Goal: Contribute content

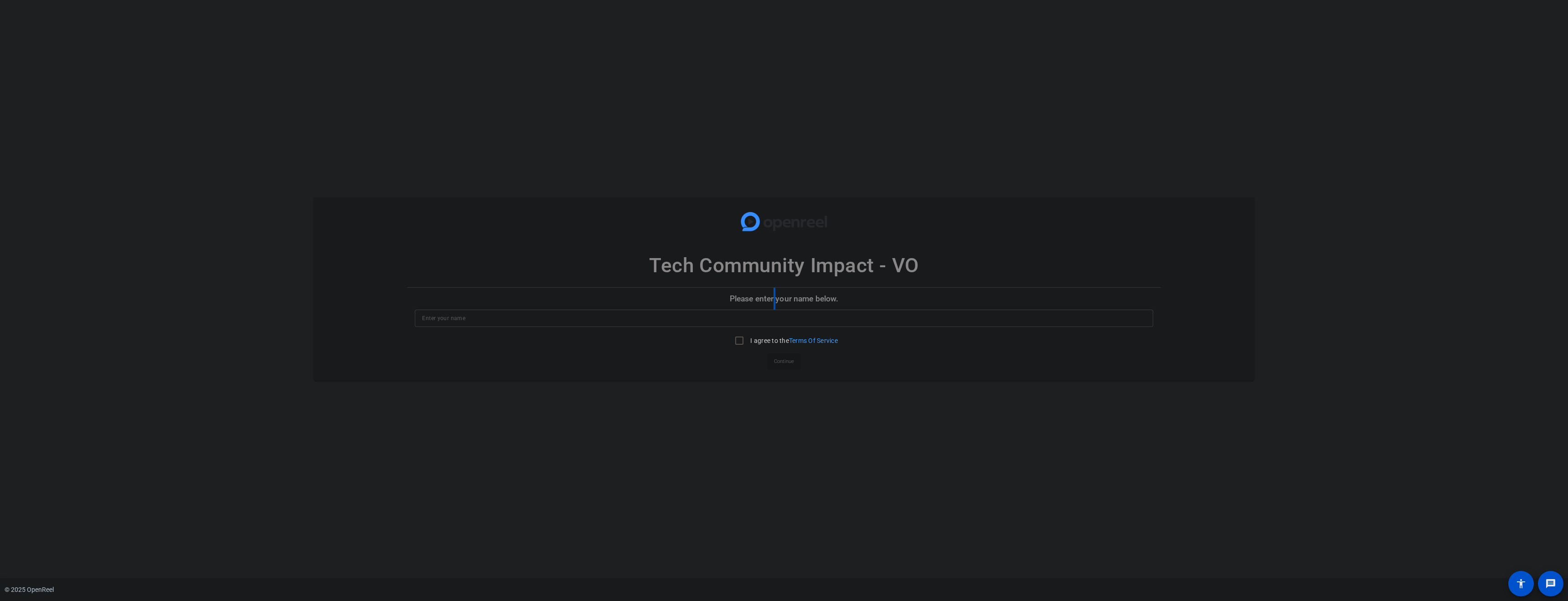
click at [775, 300] on p "Please enter your name below." at bounding box center [784, 299] width 753 height 22
click at [670, 316] on input at bounding box center [784, 319] width 724 height 11
type input "[PERSON_NAME]"
click at [741, 342] on input "I agree to the Terms Of Service" at bounding box center [739, 340] width 18 height 18
checkbox input "true"
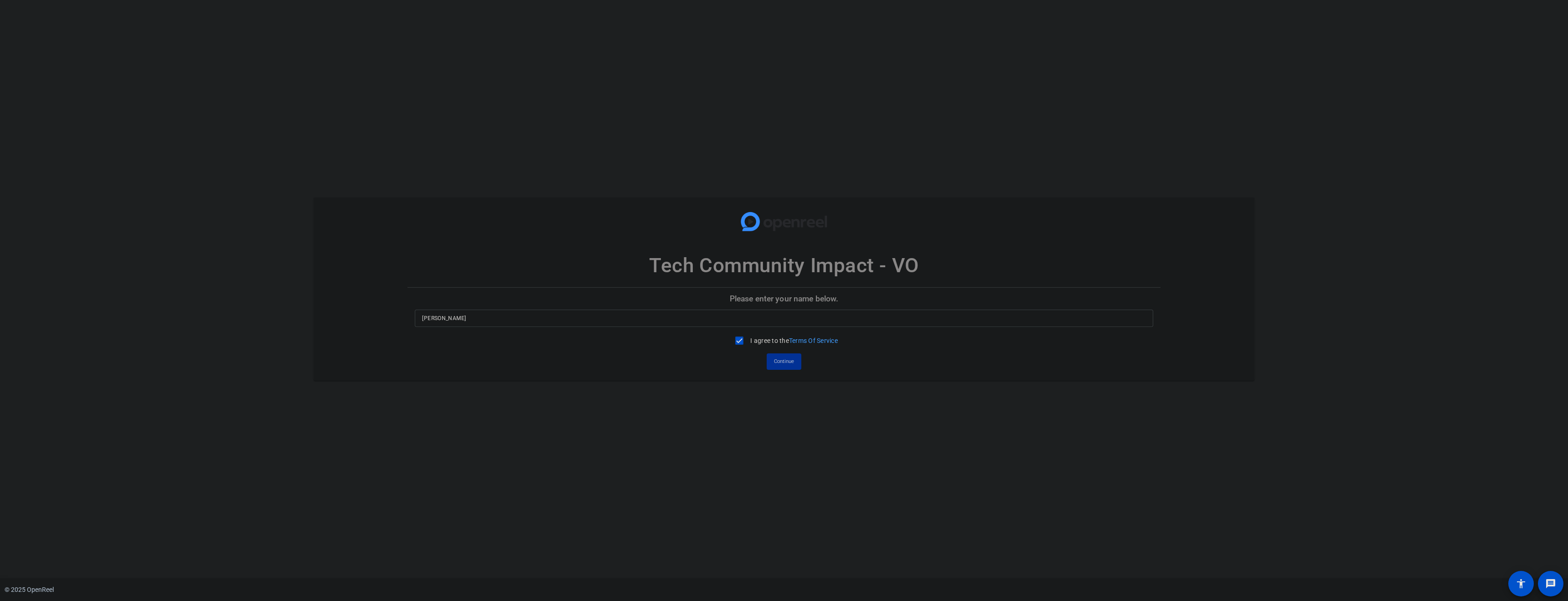
click at [782, 361] on span "Continue" at bounding box center [784, 362] width 20 height 14
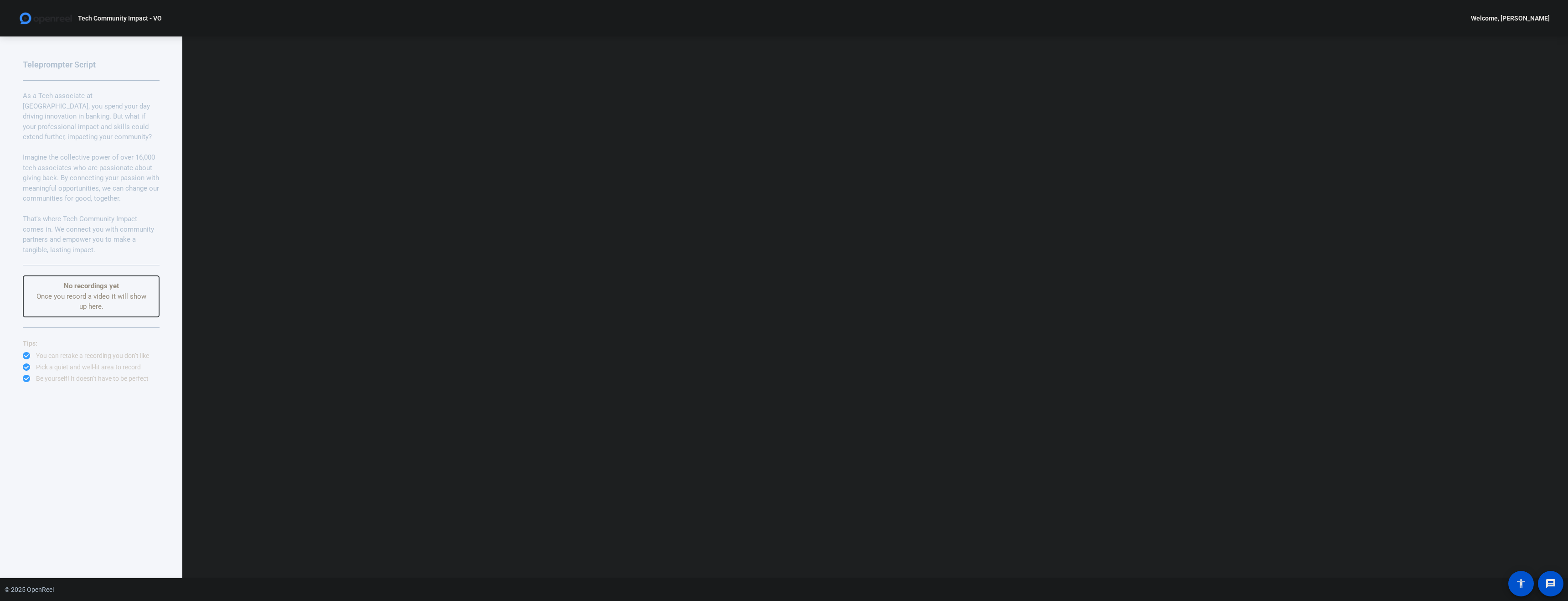
click at [102, 102] on p "As a Tech associate at [GEOGRAPHIC_DATA], you spend your day driving innovation…" at bounding box center [91, 116] width 137 height 52
click at [938, 408] on span "Teleprompter" at bounding box center [919, 404] width 37 height 7
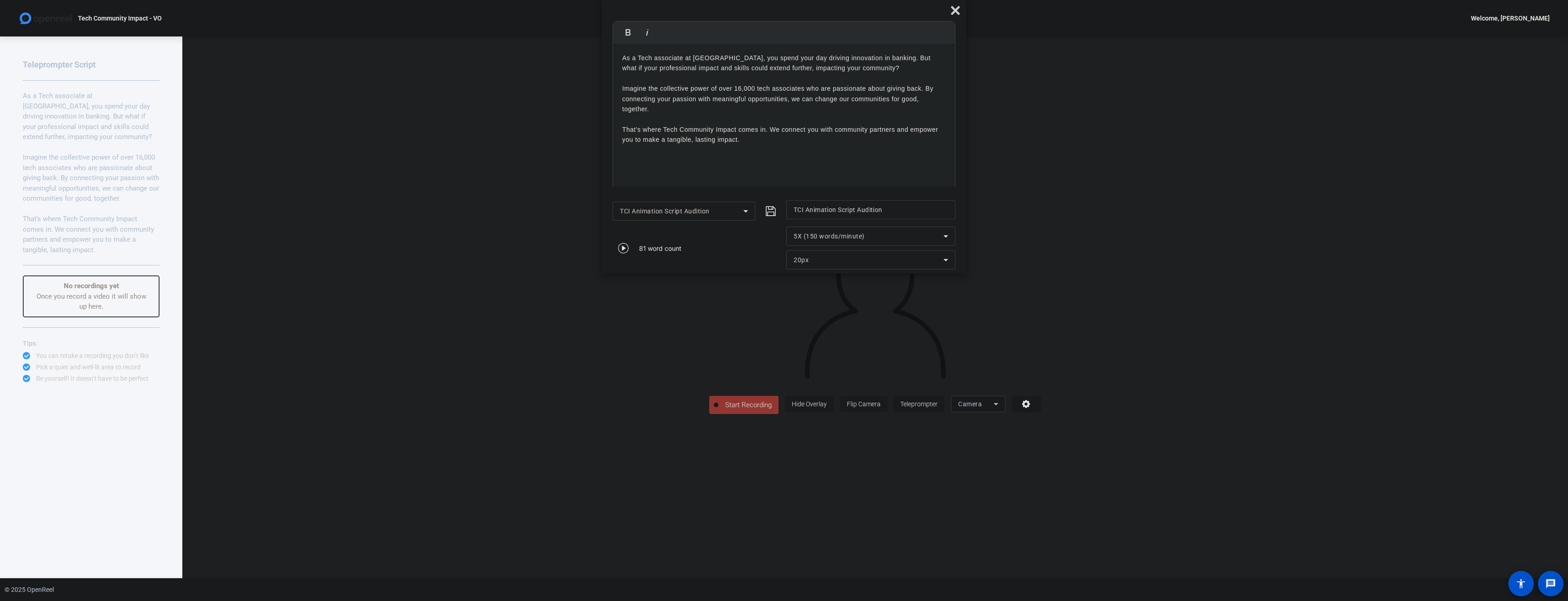
click at [719, 410] on span "Start Recording" at bounding box center [748, 405] width 60 height 11
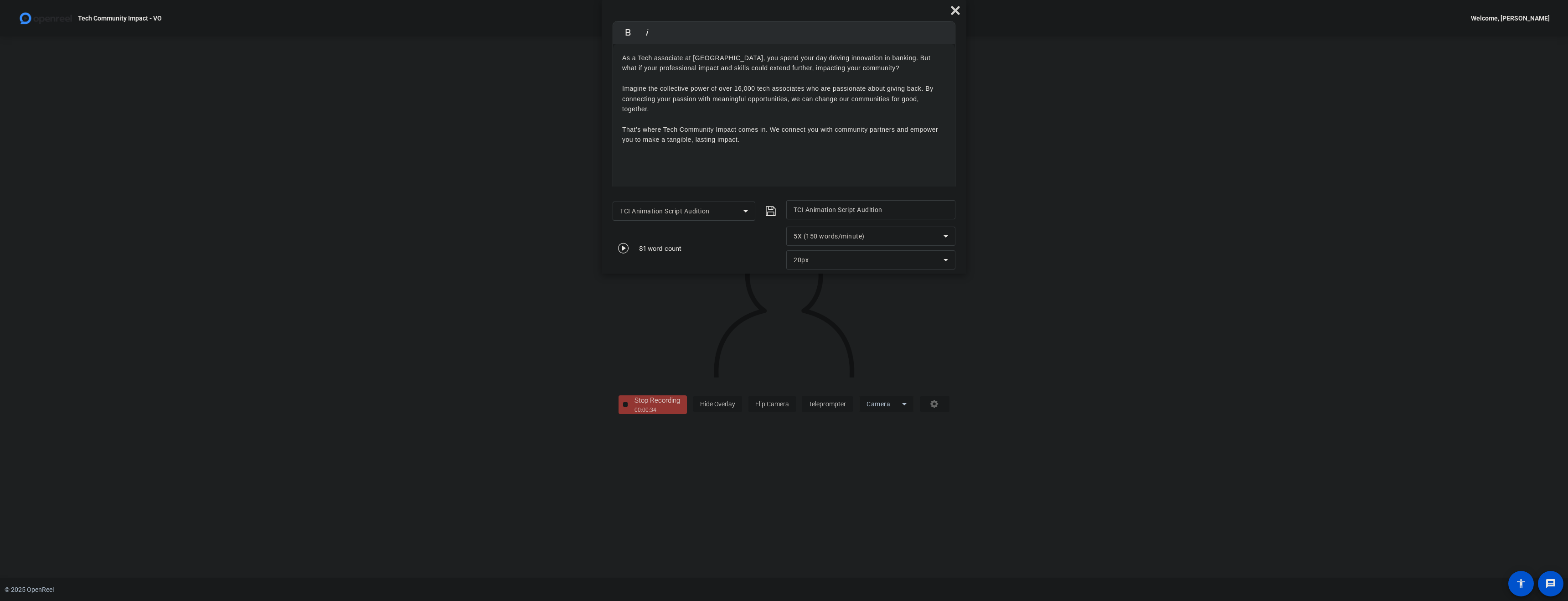
click at [635, 414] on div "00:00:34" at bounding box center [657, 410] width 45 height 8
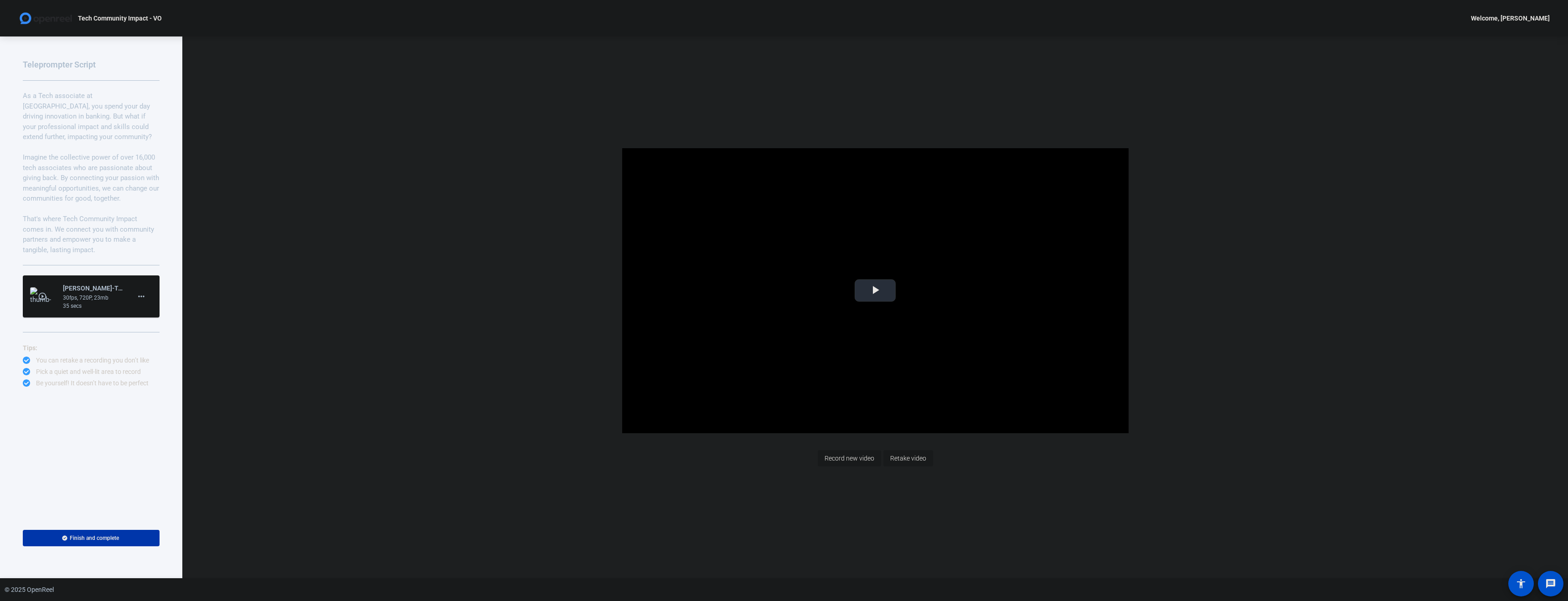
click at [876, 291] on span "Video Player" at bounding box center [876, 291] width 0 height 0
click at [900, 460] on span "Retake video" at bounding box center [908, 458] width 36 height 17
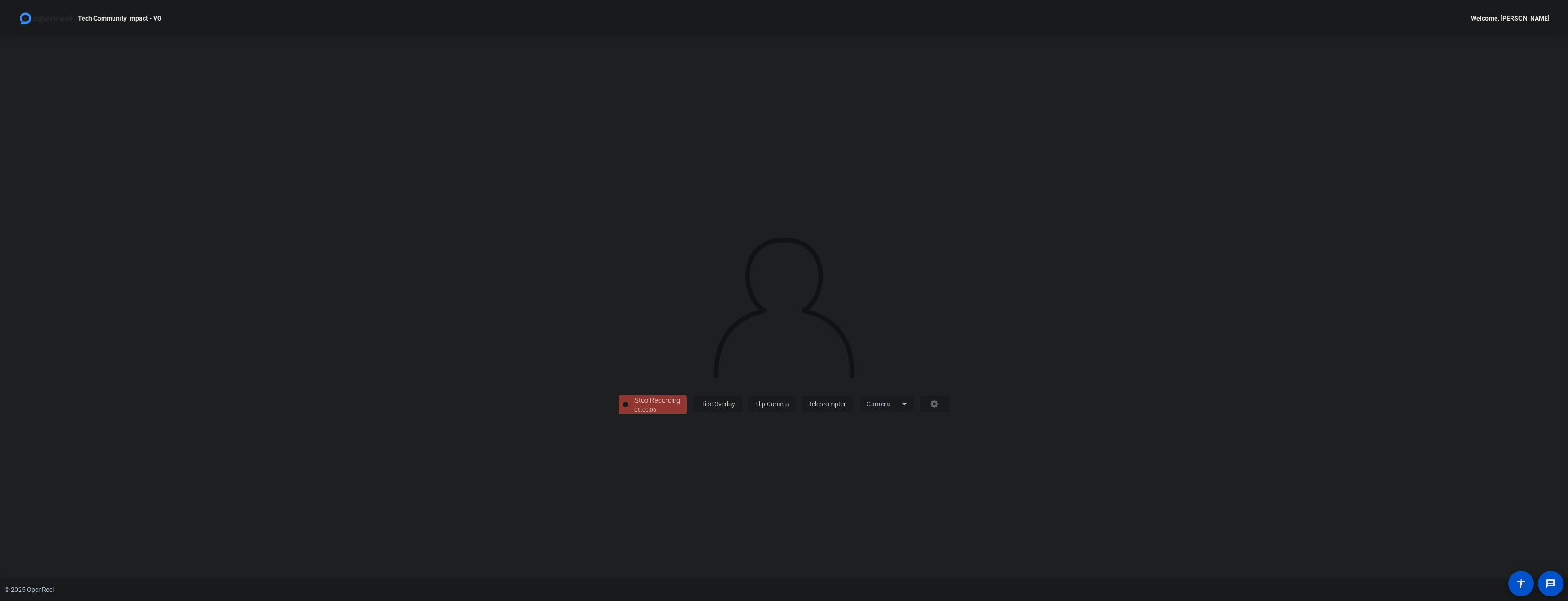
click at [635, 414] on div "00:00:06" at bounding box center [657, 410] width 45 height 8
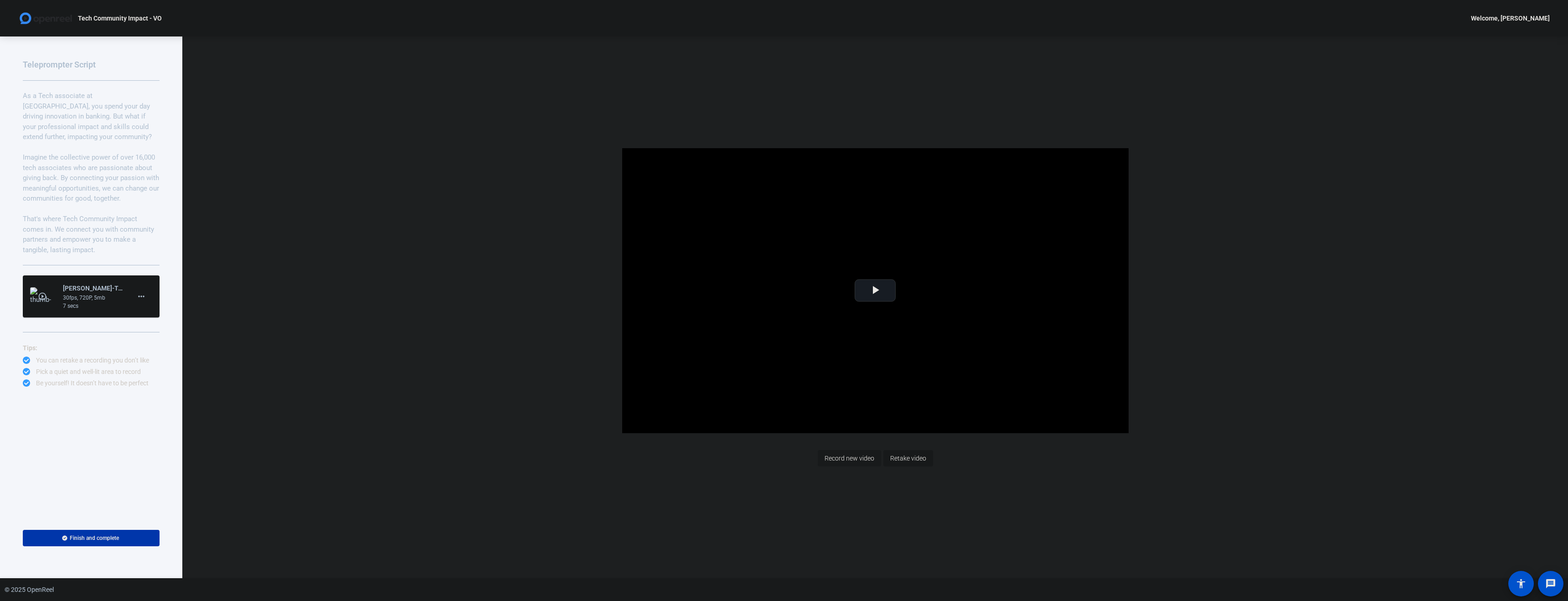
click at [915, 460] on span "Retake video" at bounding box center [908, 458] width 36 height 17
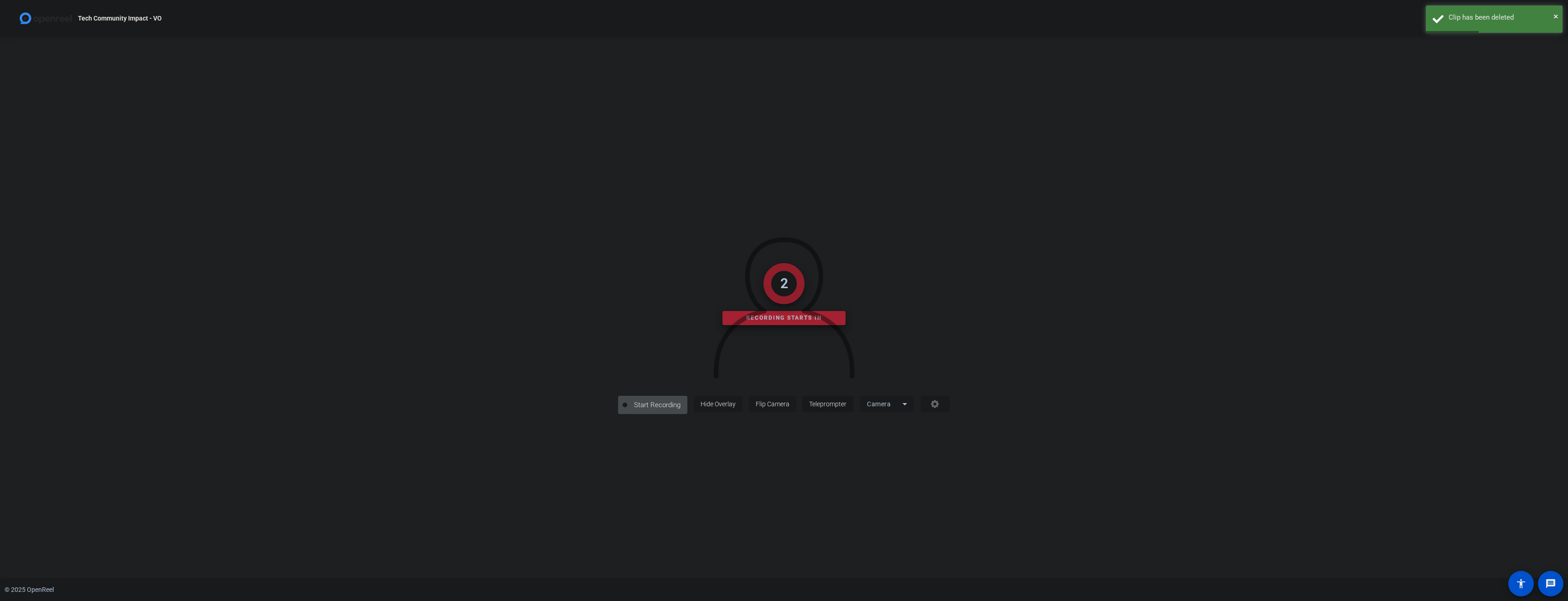
click at [846, 408] on span "Teleprompter" at bounding box center [828, 404] width 37 height 7
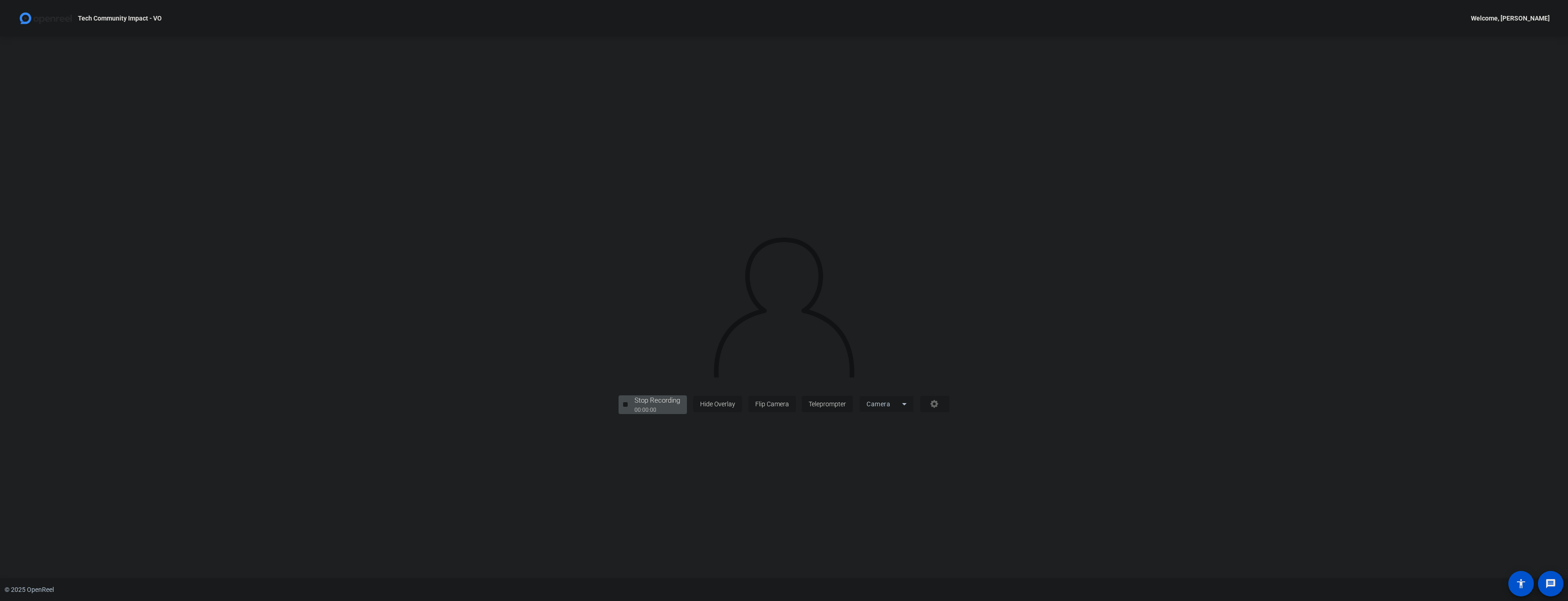
click at [846, 408] on span "Teleprompter" at bounding box center [827, 404] width 37 height 7
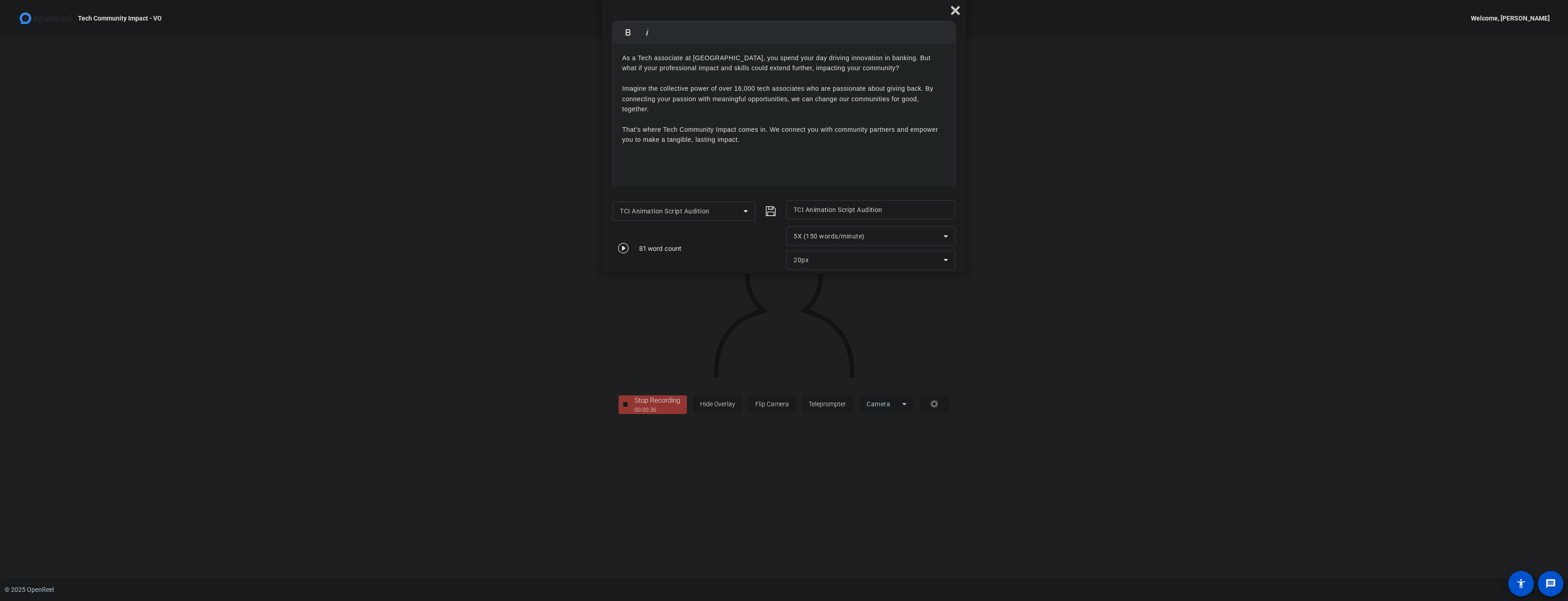
click at [635, 406] on div "Stop Recording" at bounding box center [657, 400] width 45 height 11
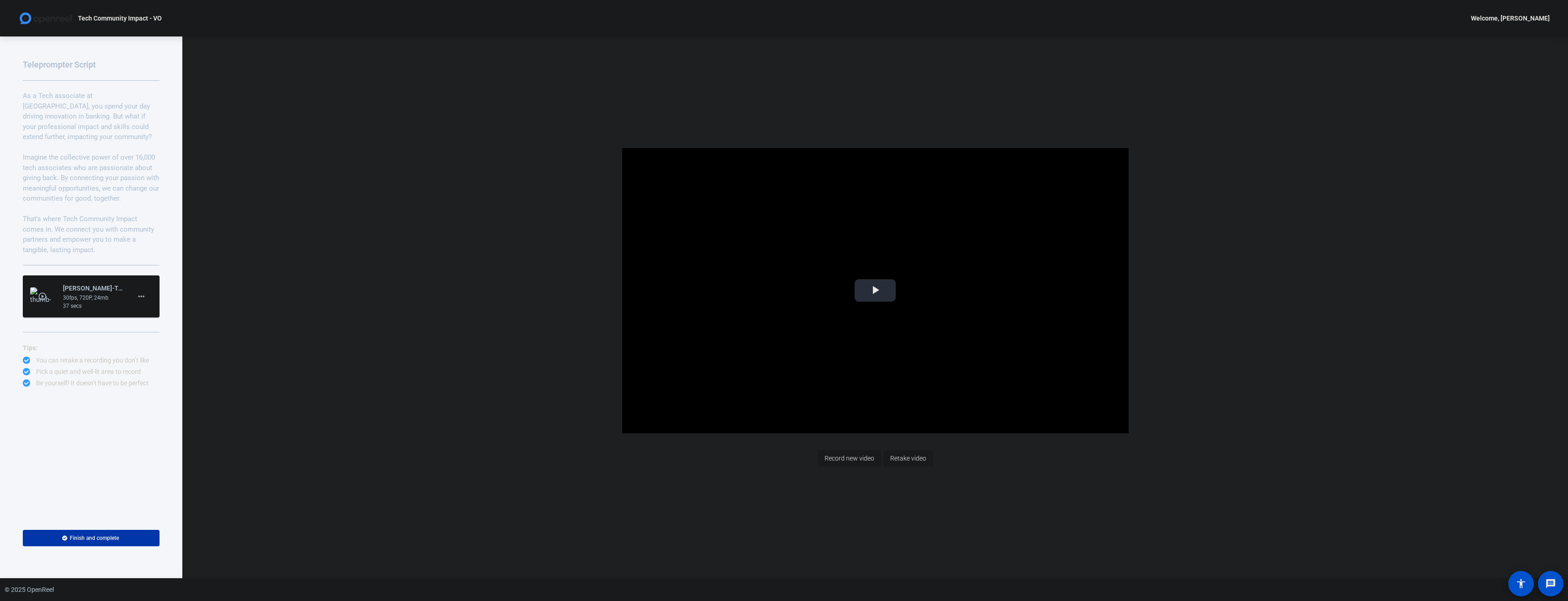
click at [876, 291] on span "Video Player" at bounding box center [876, 291] width 0 height 0
click at [105, 538] on span "Finish and complete" at bounding box center [94, 538] width 49 height 7
